Goal: Check status: Check status

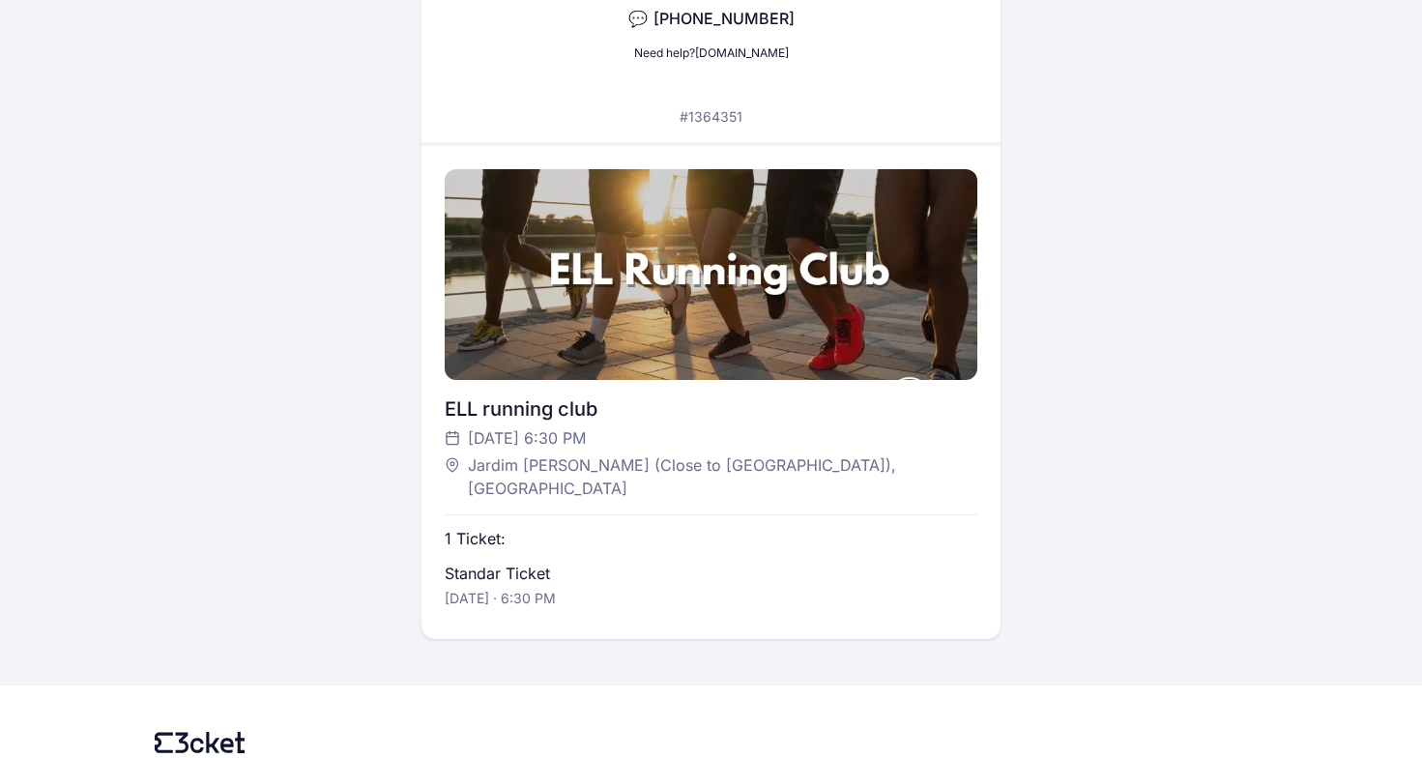
scroll to position [358, 0]
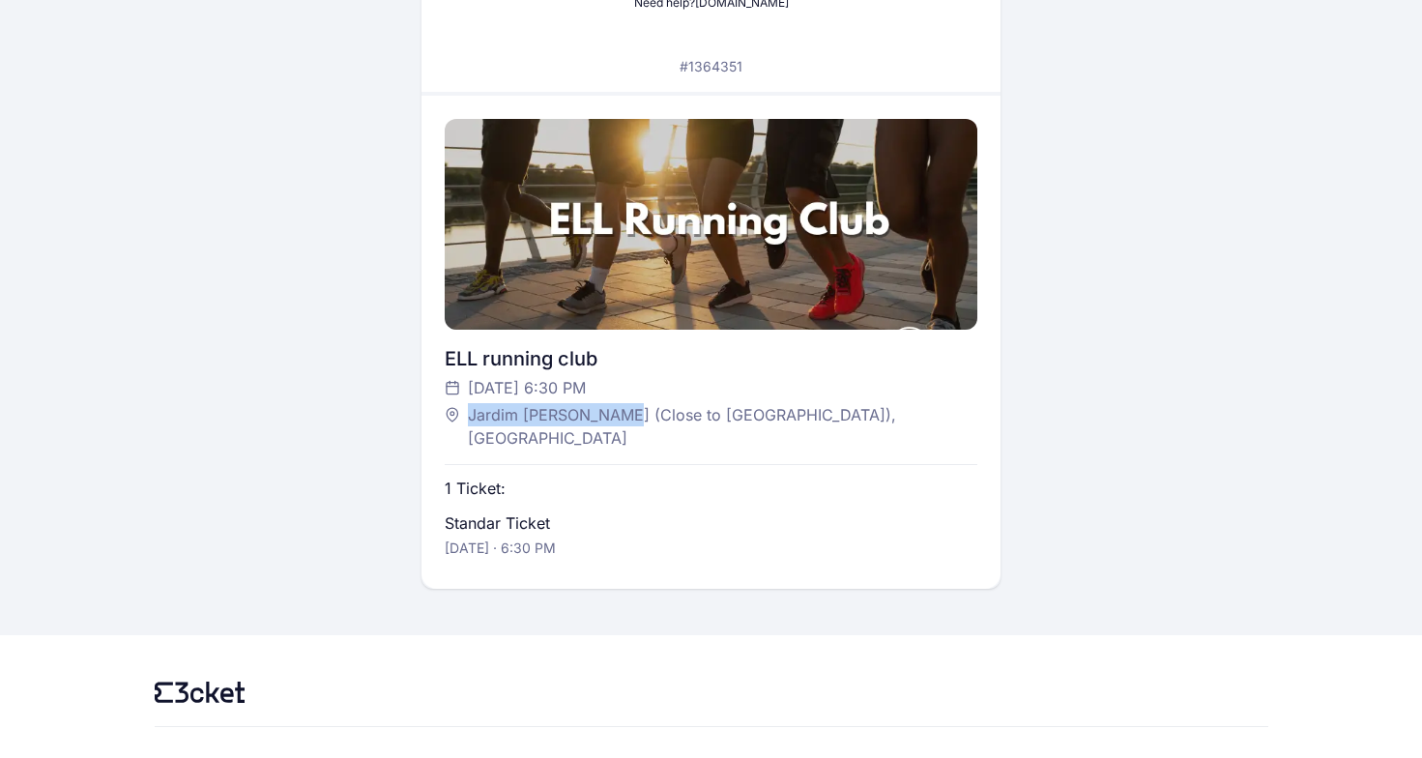
drag, startPoint x: 470, startPoint y: 416, endPoint x: 629, endPoint y: 415, distance: 159.5
click at [629, 415] on span "Jardim [PERSON_NAME] (Close to [GEOGRAPHIC_DATA]), [GEOGRAPHIC_DATA]" at bounding box center [713, 426] width 490 height 46
click at [634, 415] on span "Jardim [PERSON_NAME] (Close to [GEOGRAPHIC_DATA]), [GEOGRAPHIC_DATA]" at bounding box center [713, 426] width 490 height 46
drag, startPoint x: 634, startPoint y: 415, endPoint x: 473, endPoint y: 417, distance: 161.5
click at [473, 417] on span "Jardim [PERSON_NAME] (Close to [GEOGRAPHIC_DATA]), [GEOGRAPHIC_DATA]" at bounding box center [713, 426] width 490 height 46
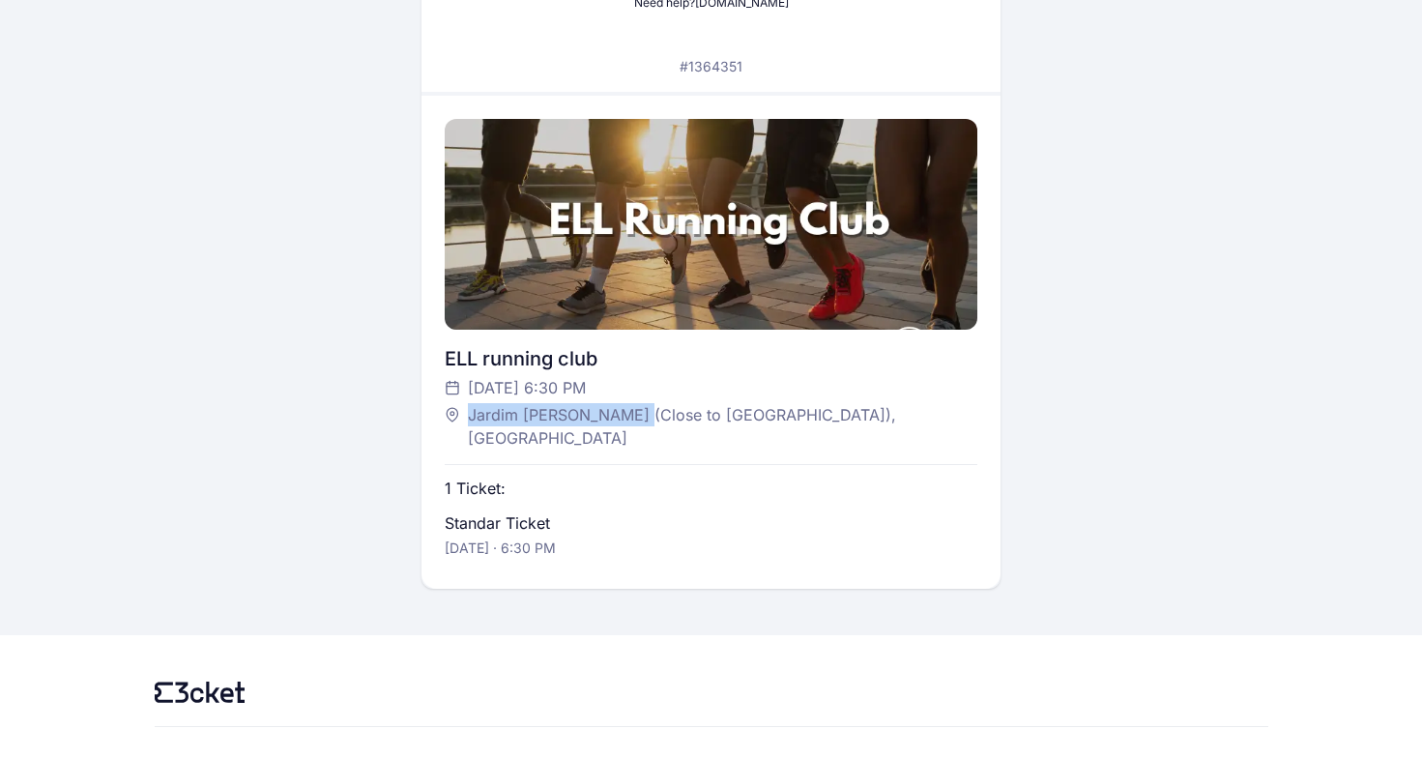
copy span "Jardim Roque Gameiro"
click at [380, 520] on div "Digital ticket sent via text message Open the text message to access your digit…" at bounding box center [712, 145] width 1114 height 888
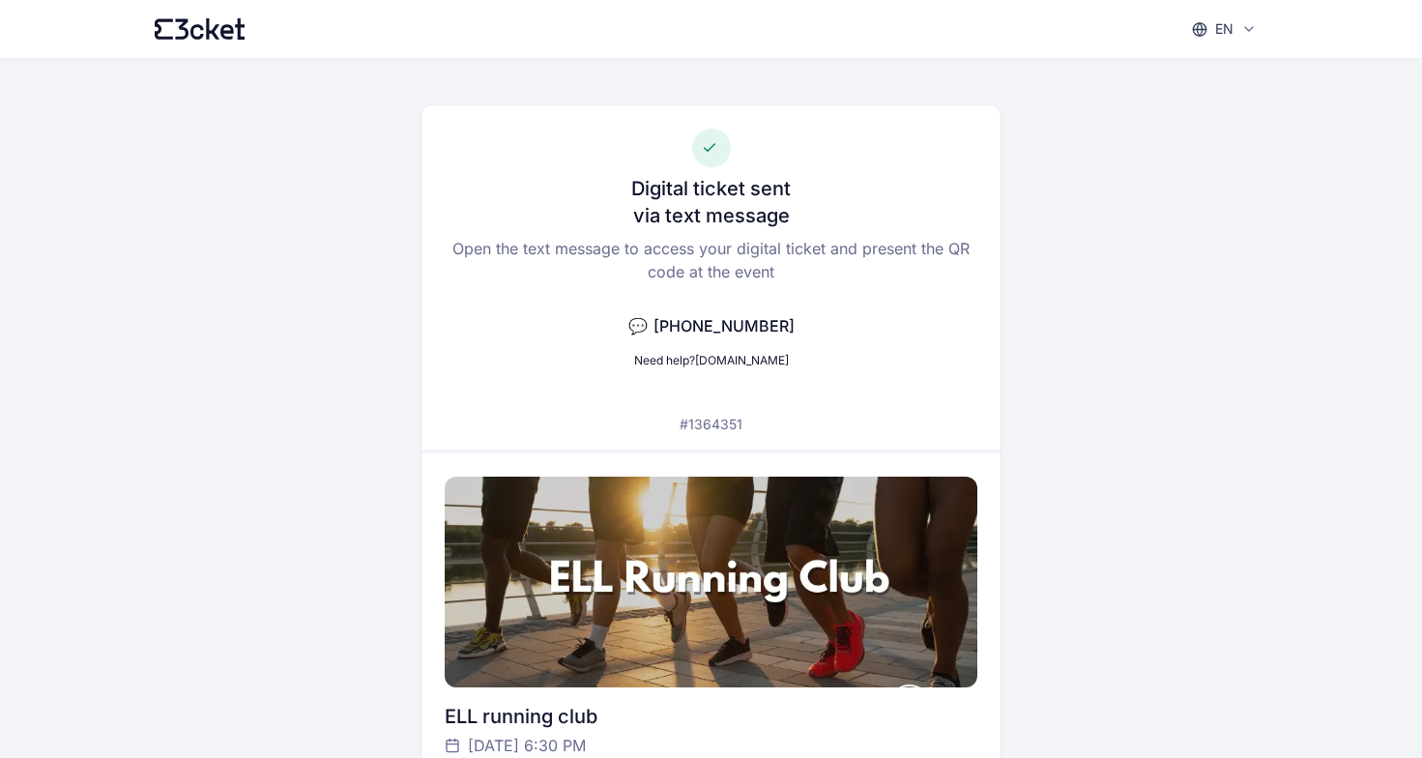
scroll to position [38, 0]
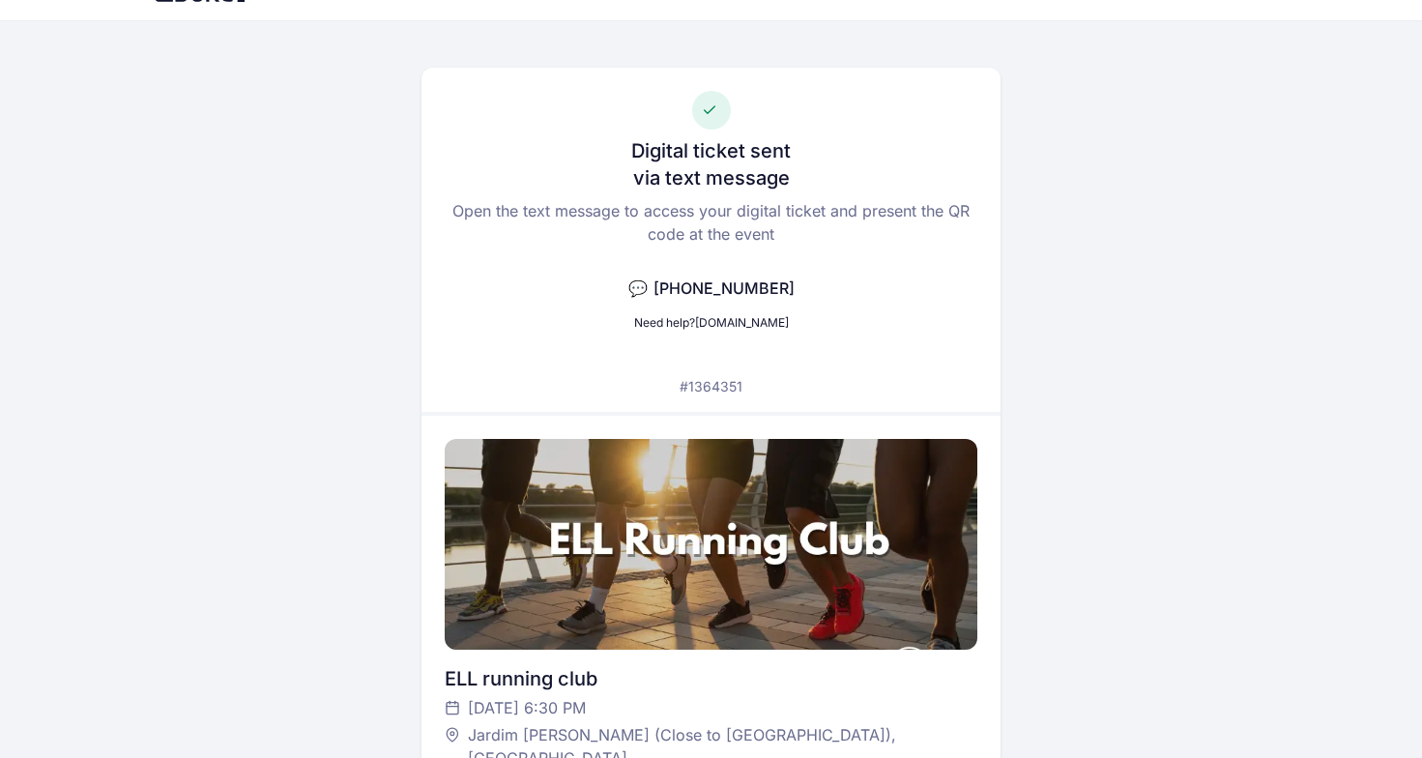
click at [725, 390] on p "#1364351" at bounding box center [711, 386] width 63 height 19
click at [712, 220] on p "Open the text message to access your digital ticket and present the QR code at …" at bounding box center [711, 222] width 533 height 46
click at [718, 408] on div "Digital ticket sent via text message Open the text message to access your digit…" at bounding box center [711, 240] width 579 height 344
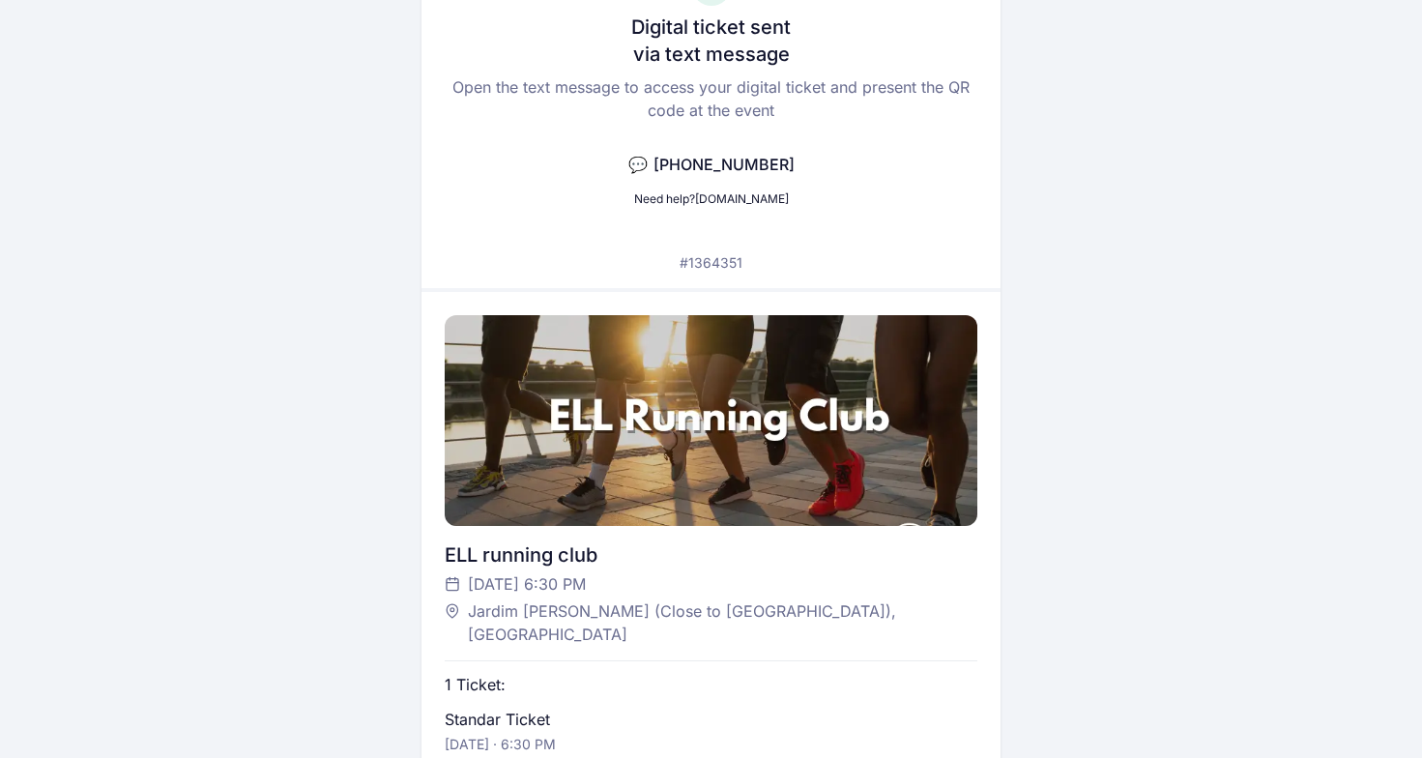
scroll to position [159, 0]
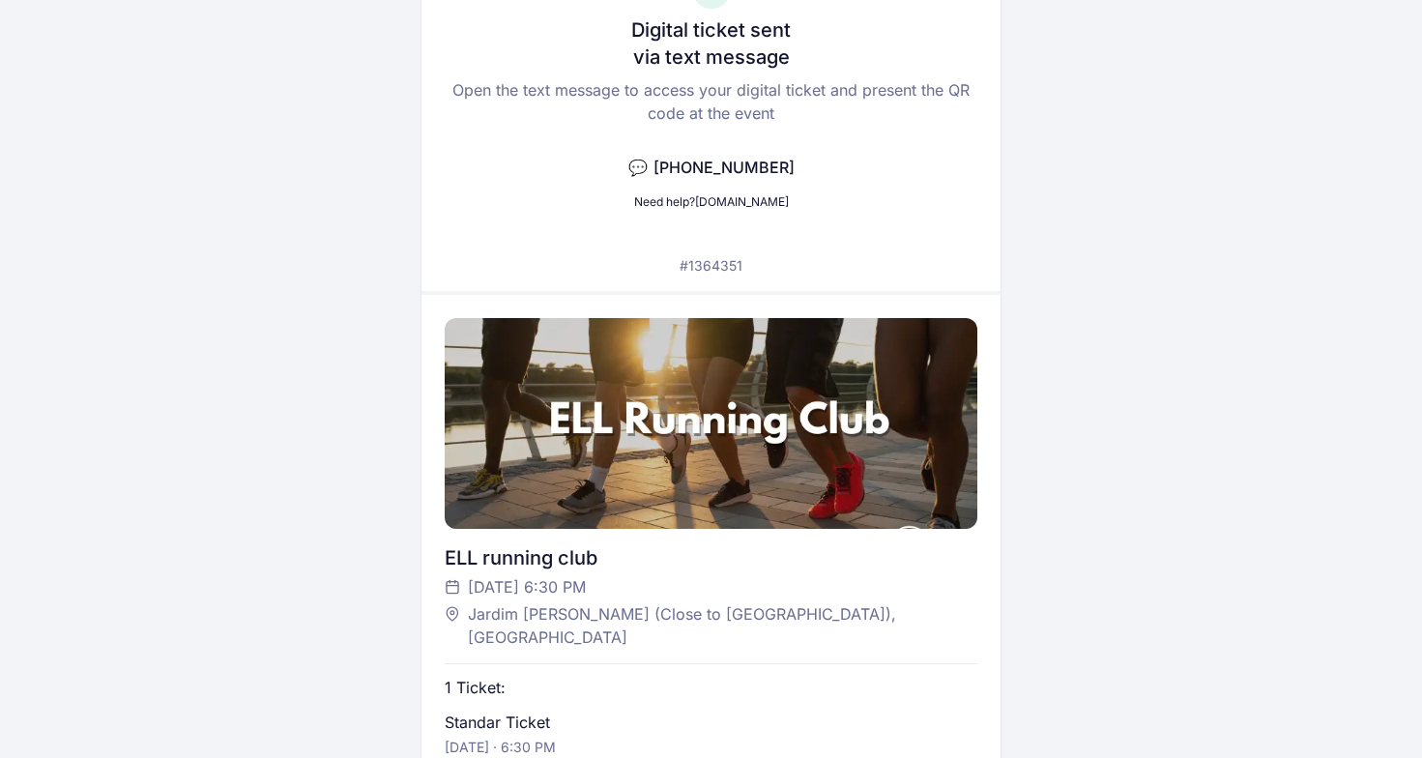
click at [654, 167] on p "💬 +358 44 2699571" at bounding box center [712, 167] width 166 height 23
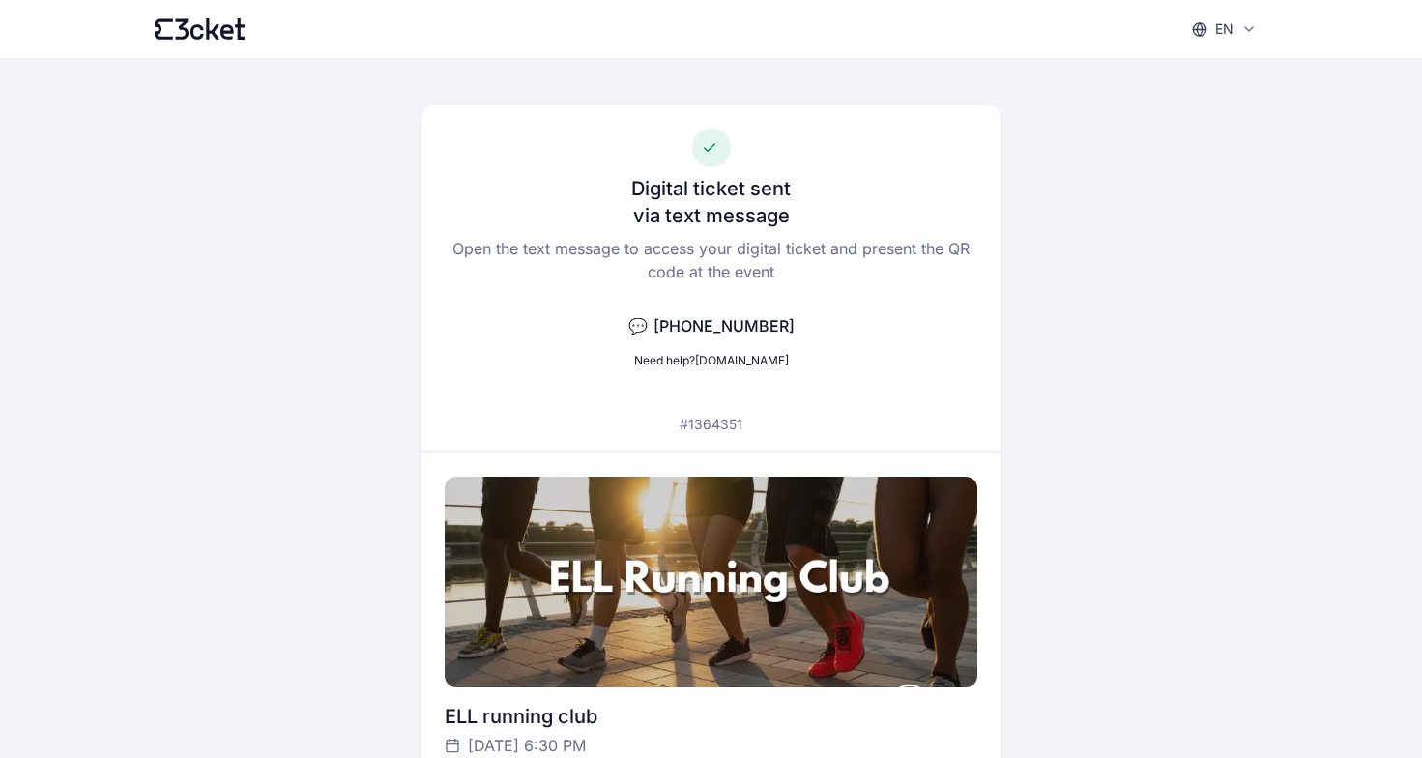
scroll to position [0, 0]
click at [767, 357] on link "help.3cket.com" at bounding box center [742, 360] width 94 height 15
click at [719, 329] on span "[PHONE_NUMBER]" at bounding box center [724, 325] width 141 height 19
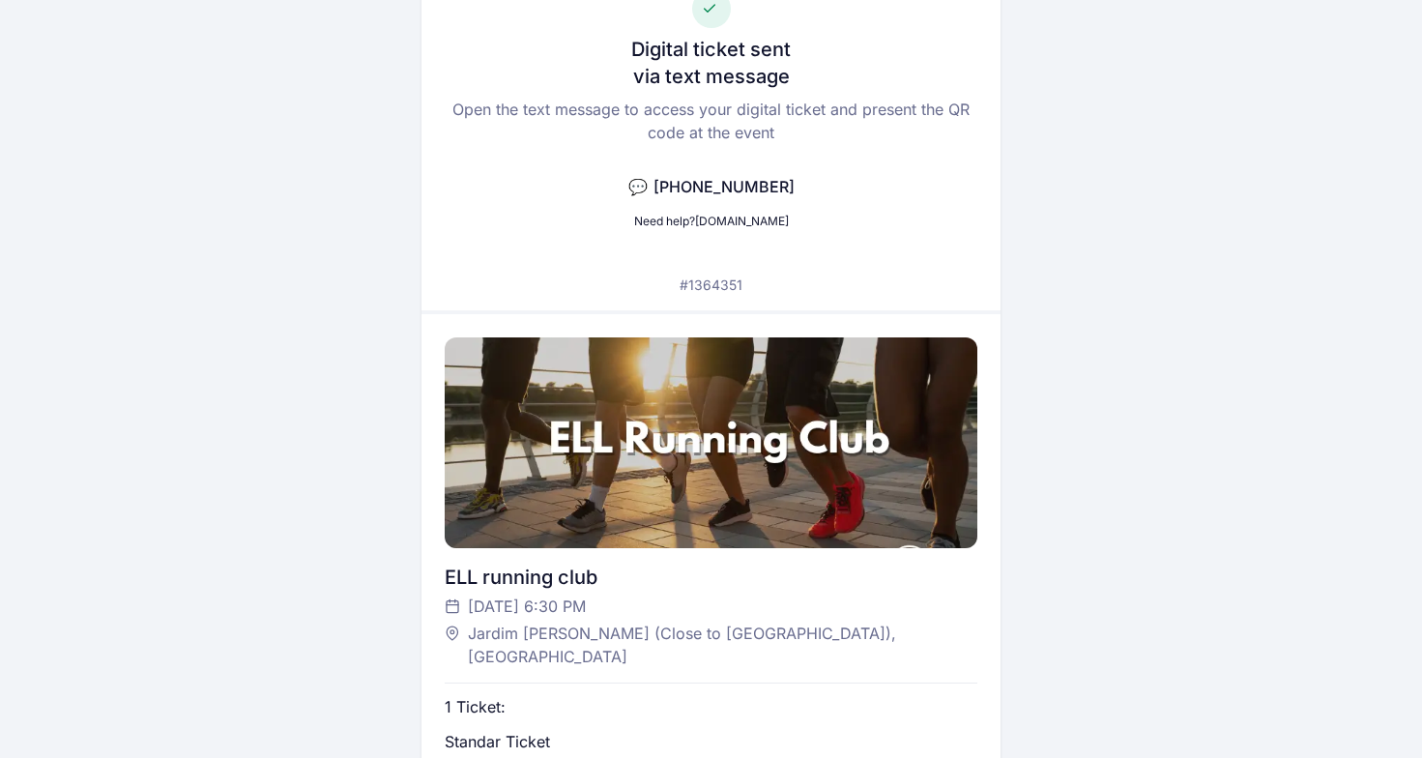
scroll to position [27, 0]
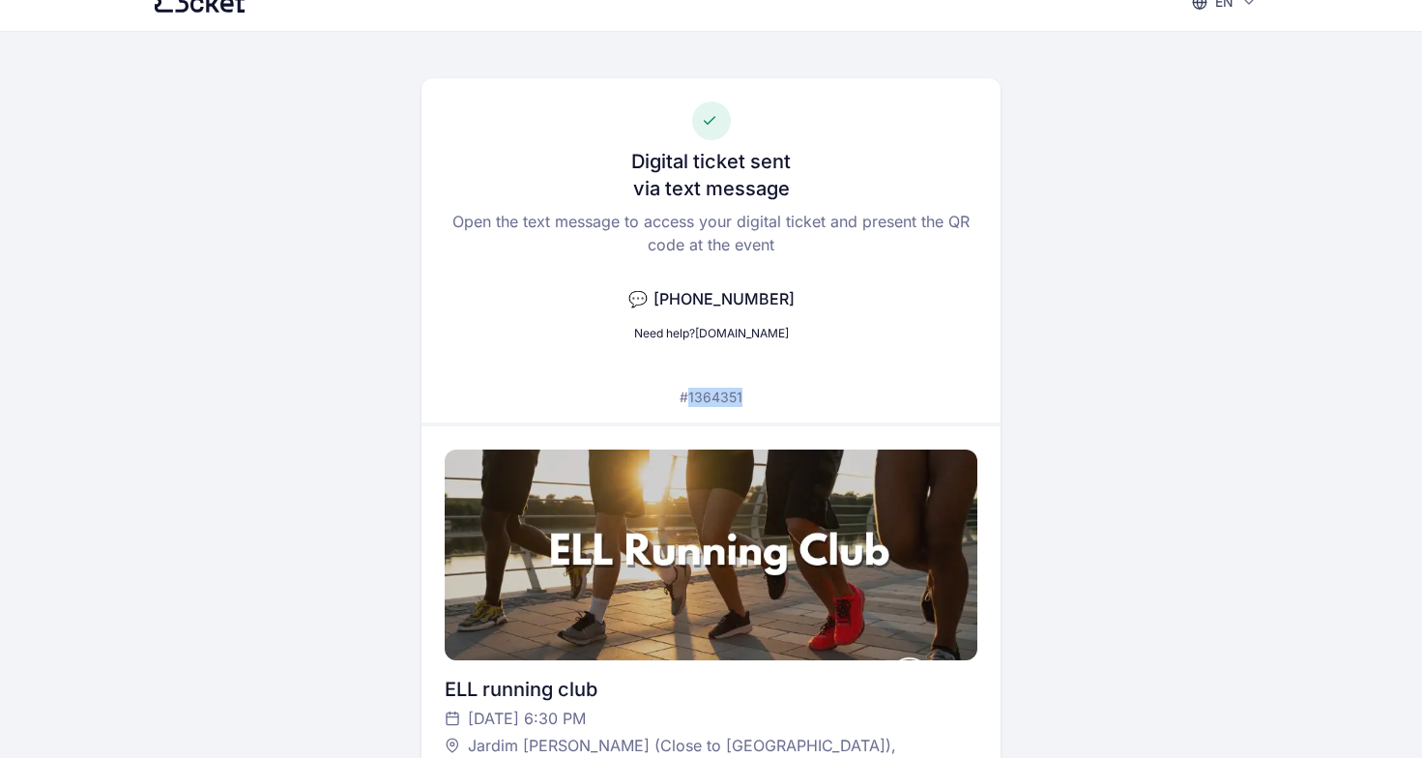
drag, startPoint x: 687, startPoint y: 397, endPoint x: 760, endPoint y: 395, distance: 72.5
click at [760, 396] on div "Digital ticket sent via text message Open the text message to access your digit…" at bounding box center [711, 250] width 579 height 344
click at [760, 395] on div "Digital ticket sent via text message Open the text message to access your digit…" at bounding box center [711, 250] width 579 height 344
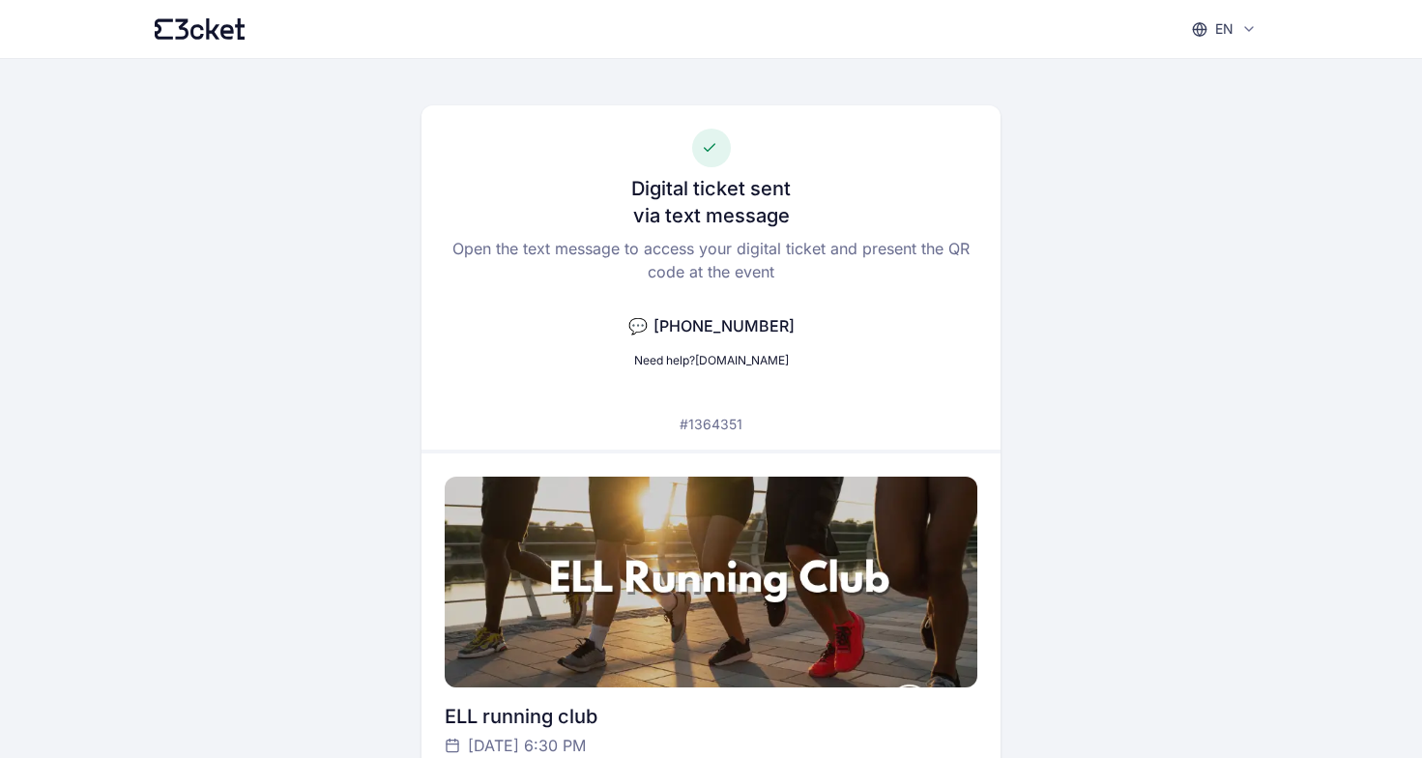
scroll to position [0, 0]
click at [752, 358] on link "[DOMAIN_NAME]" at bounding box center [742, 360] width 94 height 15
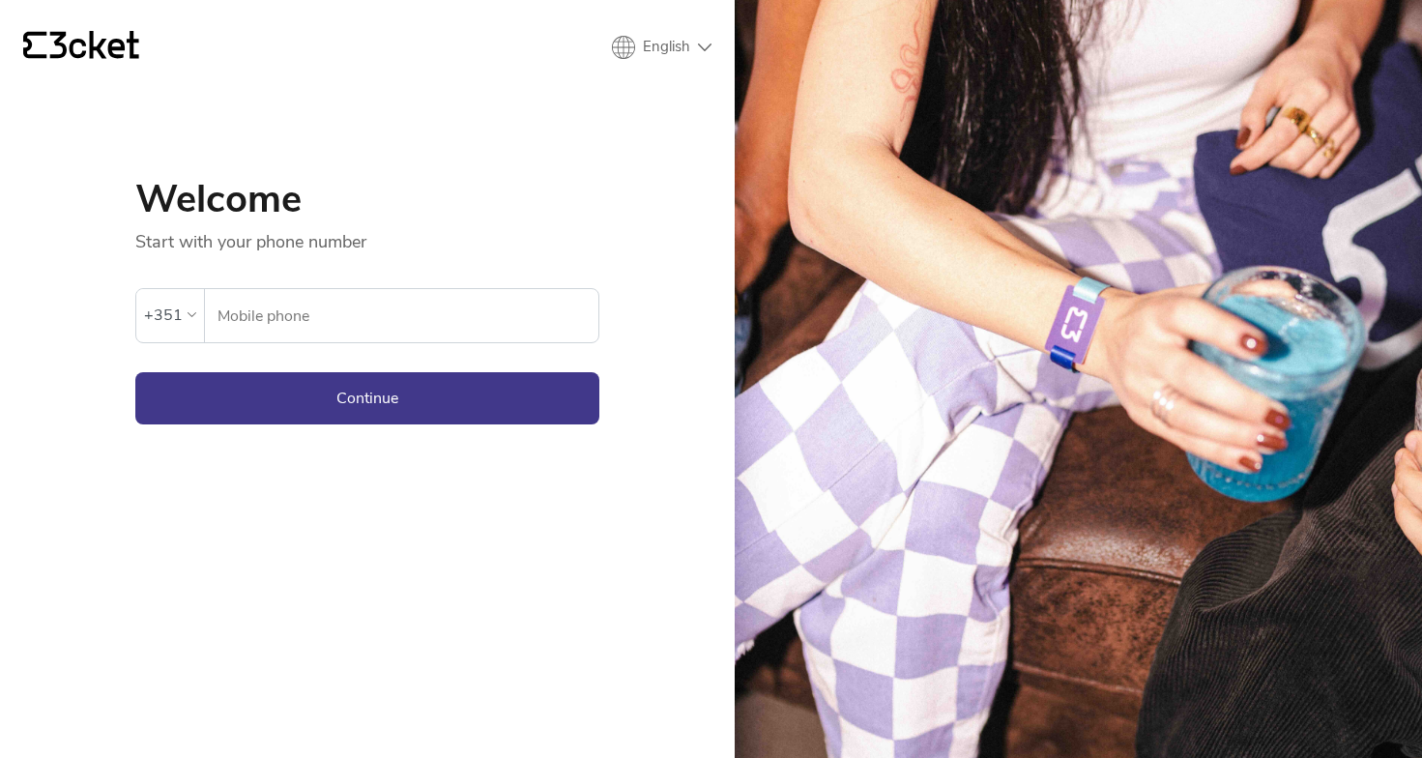
click at [445, 314] on input "Mobile phone" at bounding box center [408, 315] width 382 height 53
click at [167, 302] on div "+351" at bounding box center [163, 315] width 39 height 29
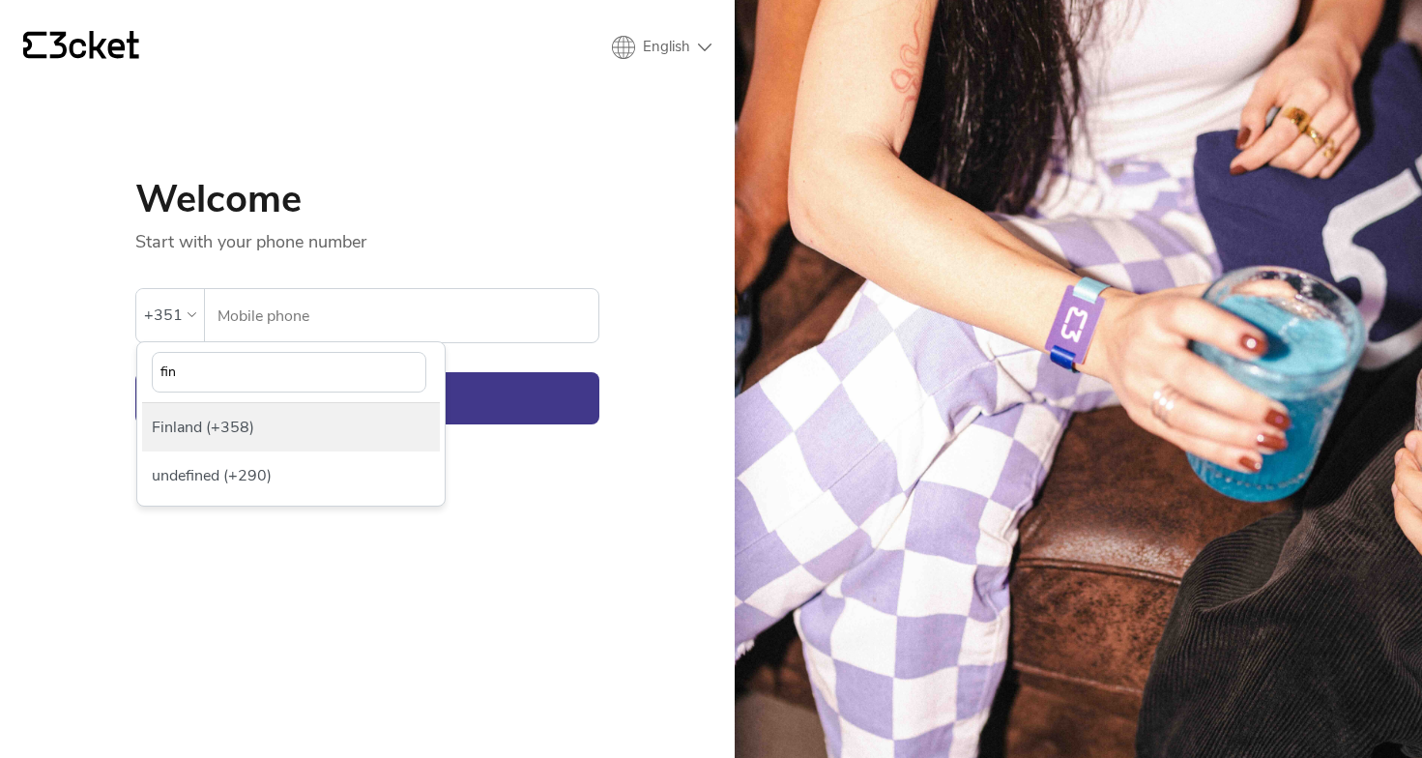
type input "fin"
click at [374, 421] on div "Finland (+358)" at bounding box center [291, 427] width 298 height 48
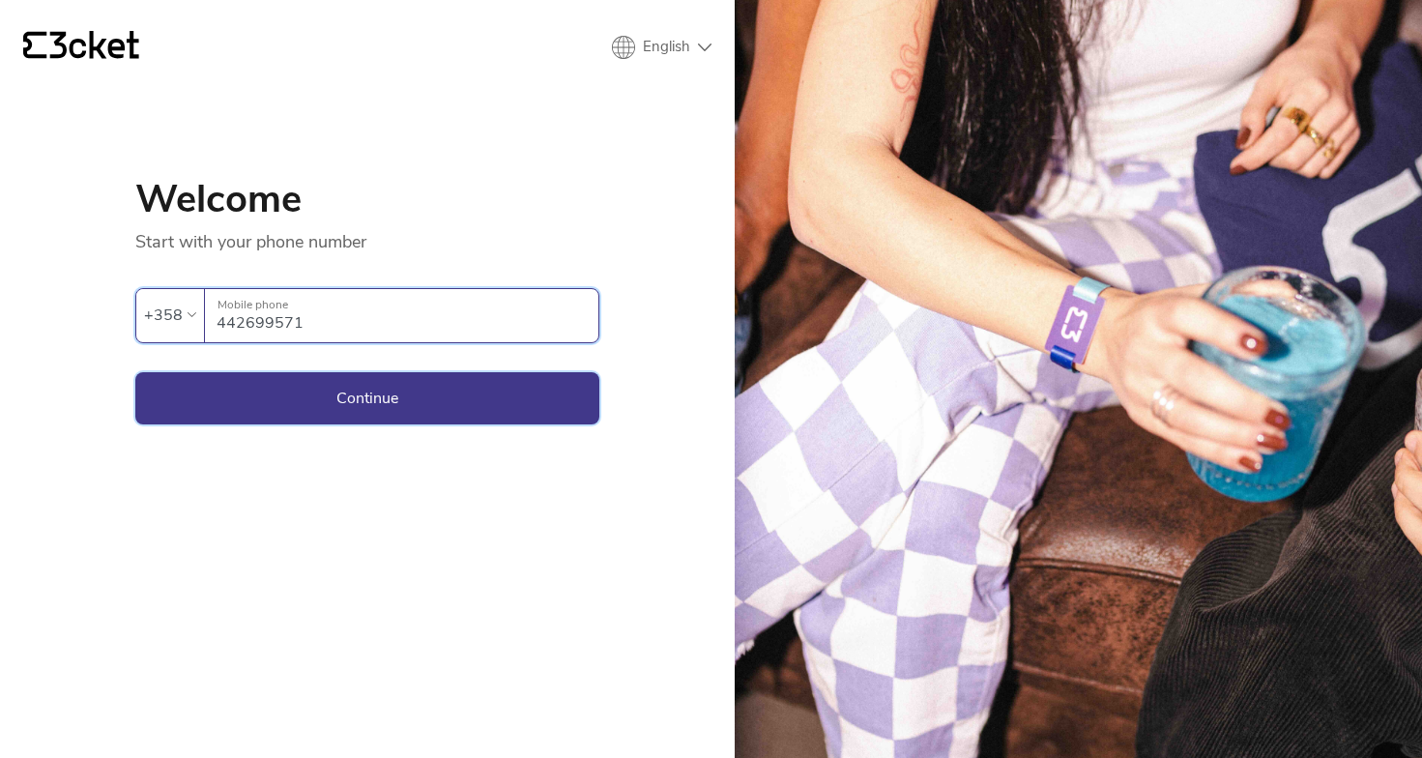
type input "442699571"
click at [377, 418] on button "Continue" at bounding box center [367, 398] width 464 height 52
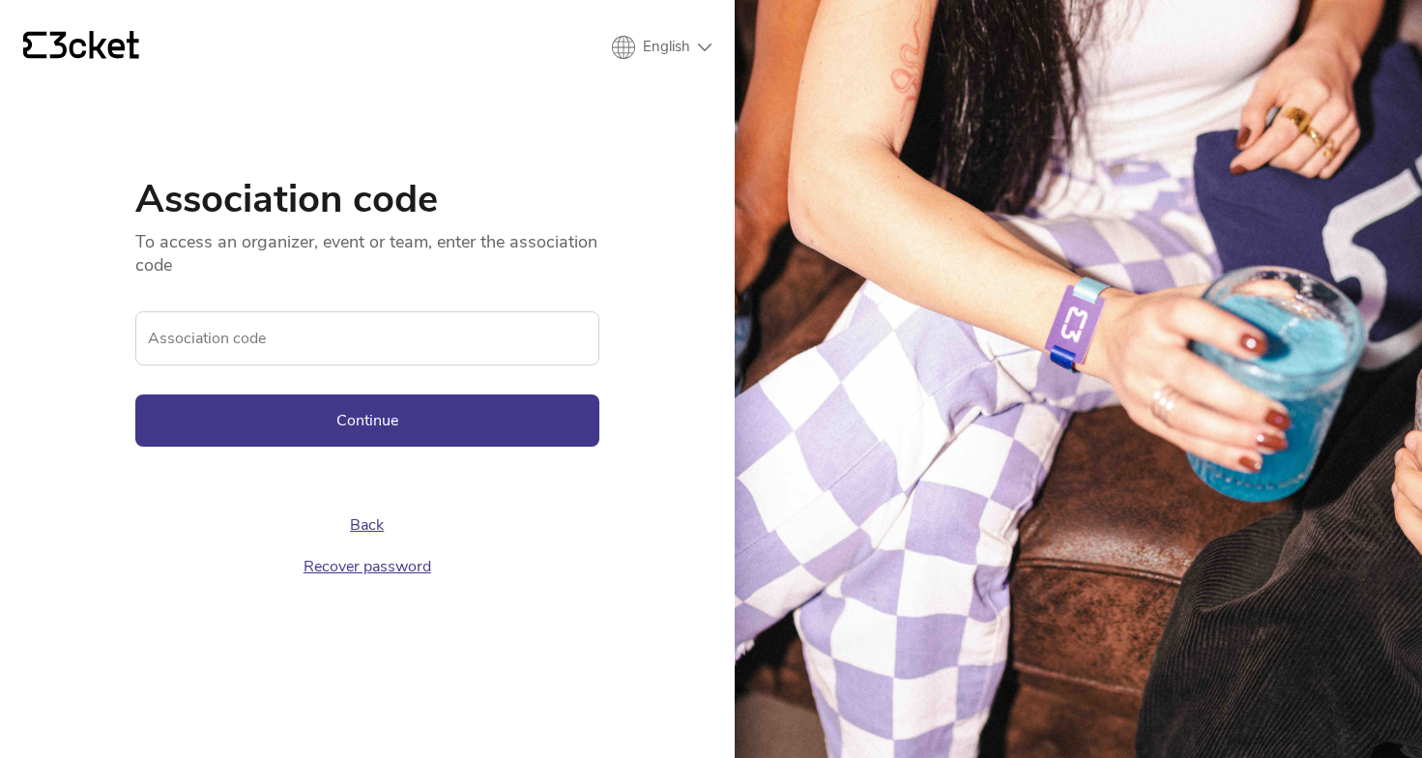
click at [377, 527] on link "Back" at bounding box center [367, 524] width 34 height 21
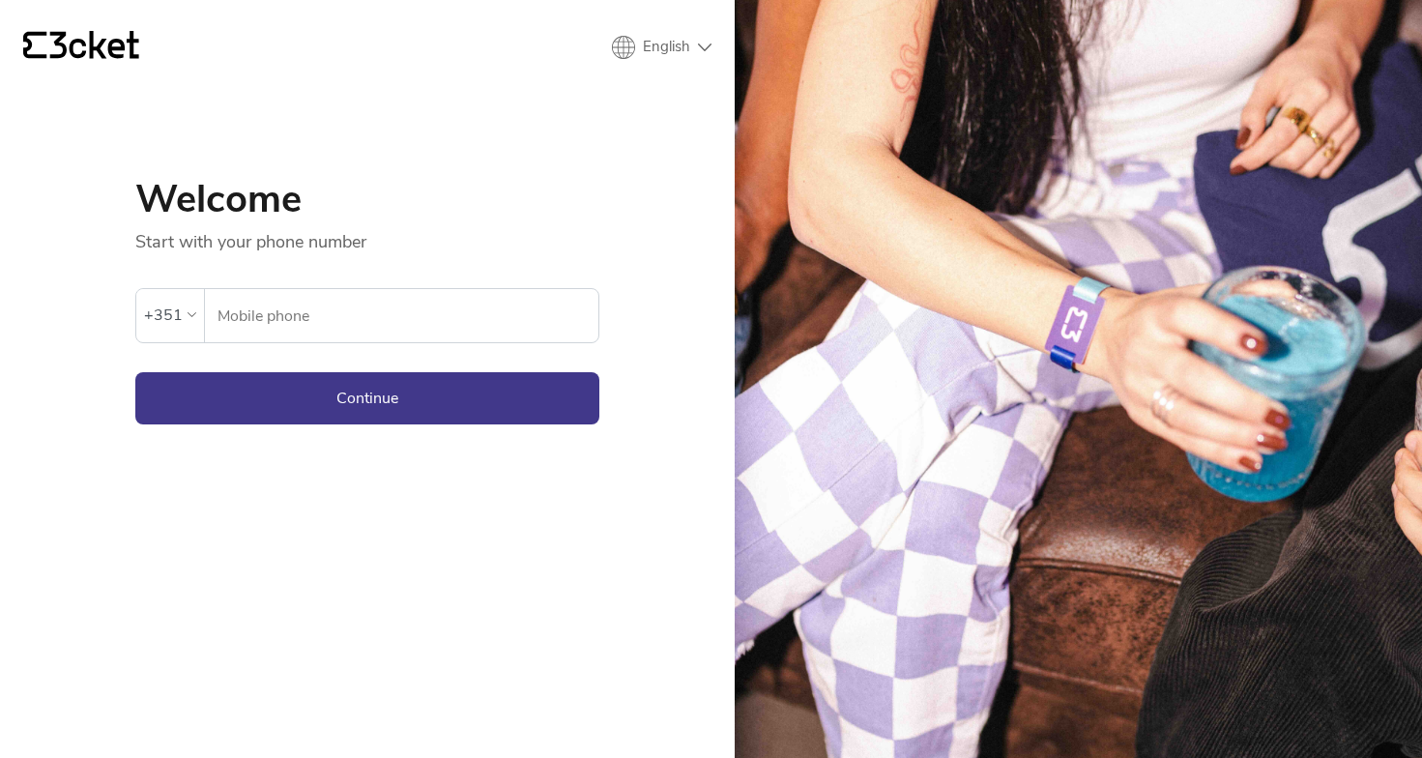
click at [61, 38] on icon at bounding box center [94, 45] width 89 height 28
